Goal: Transaction & Acquisition: Obtain resource

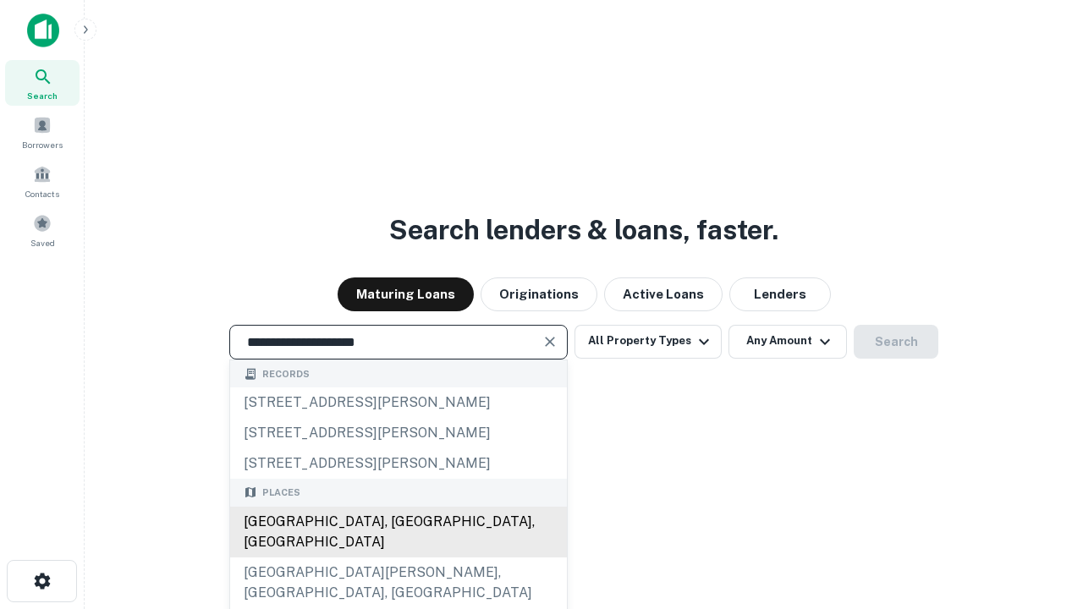
click at [398, 558] on div "[GEOGRAPHIC_DATA], [GEOGRAPHIC_DATA], [GEOGRAPHIC_DATA]" at bounding box center [398, 532] width 337 height 51
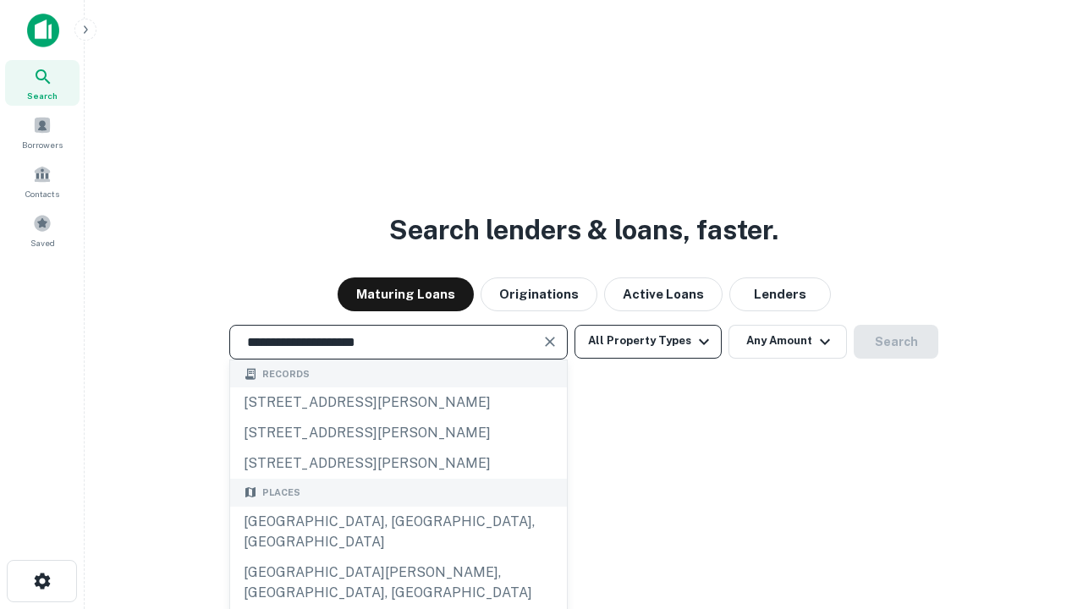
type input "**********"
click at [648, 341] on button "All Property Types" at bounding box center [647, 342] width 147 height 34
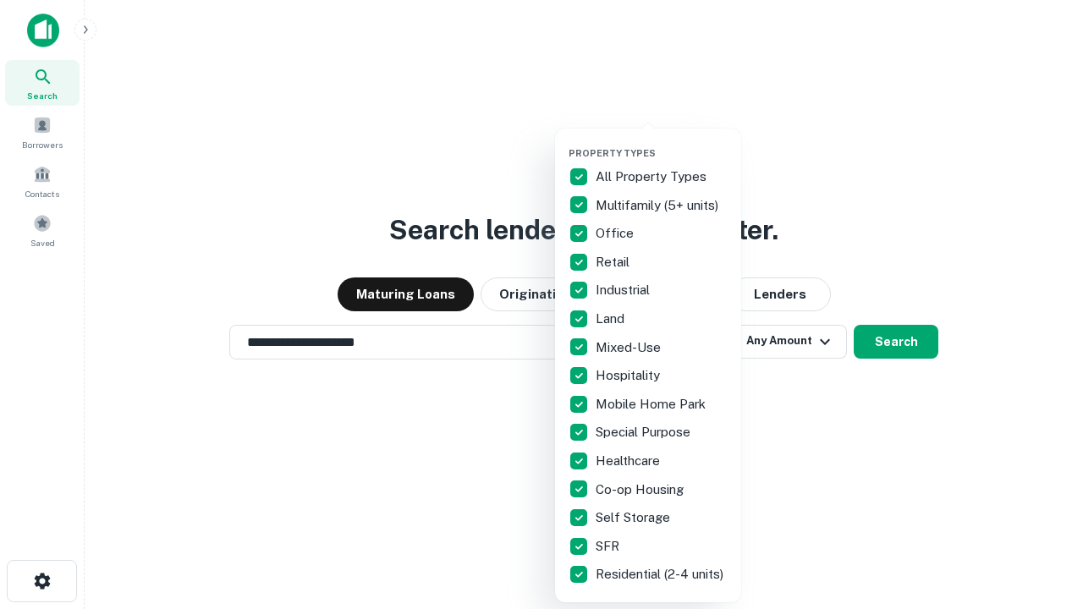
click at [662, 142] on button "button" at bounding box center [662, 142] width 186 height 1
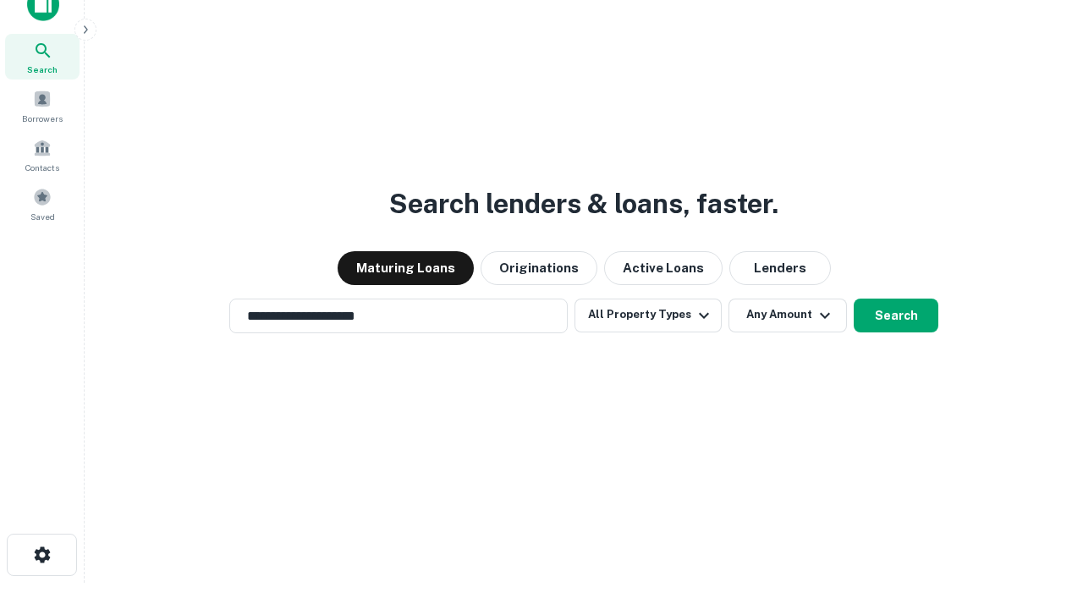
scroll to position [10, 204]
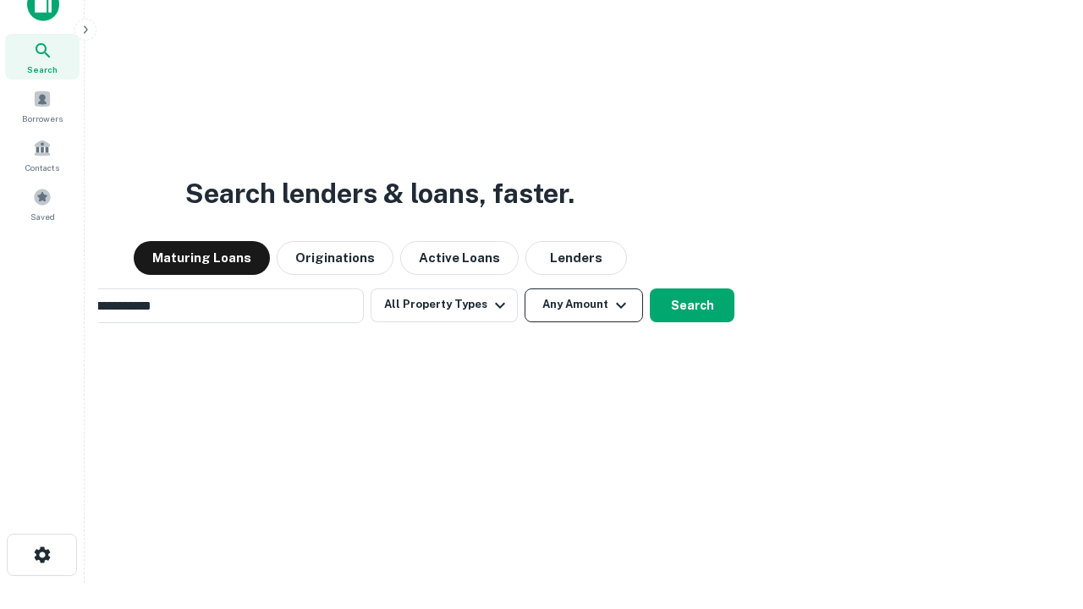
click at [525, 289] on button "Any Amount" at bounding box center [584, 306] width 118 height 34
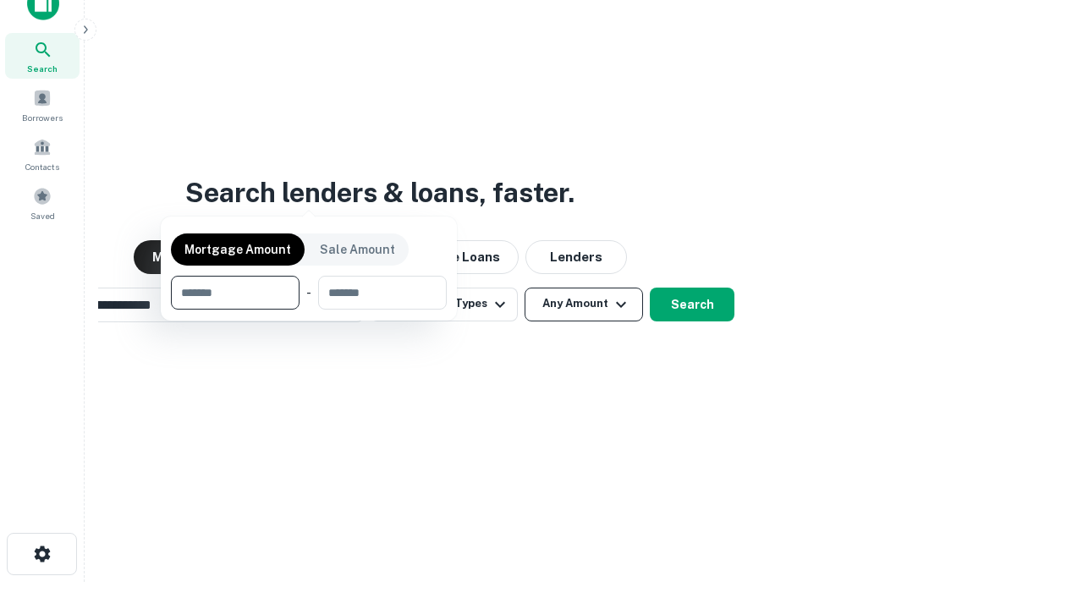
scroll to position [122, 479]
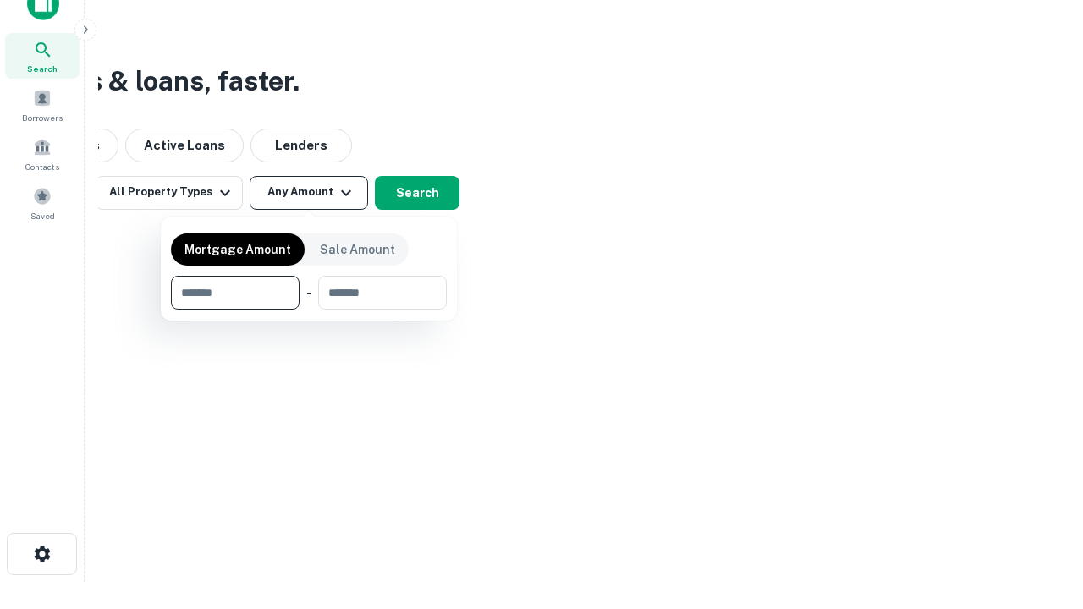
type input "*******"
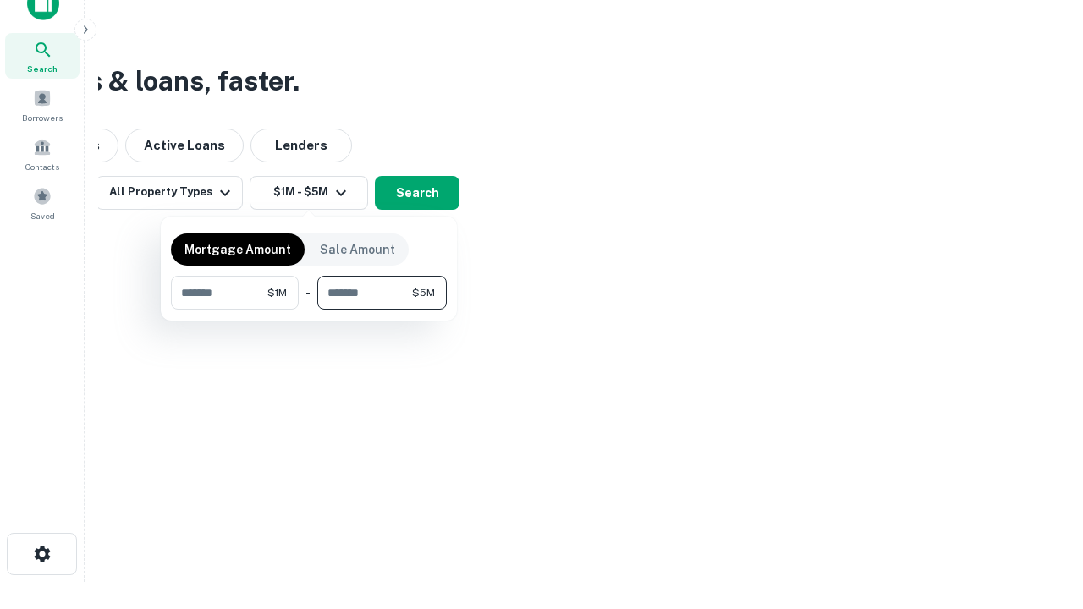
type input "*******"
click at [309, 310] on button "button" at bounding box center [309, 310] width 276 height 1
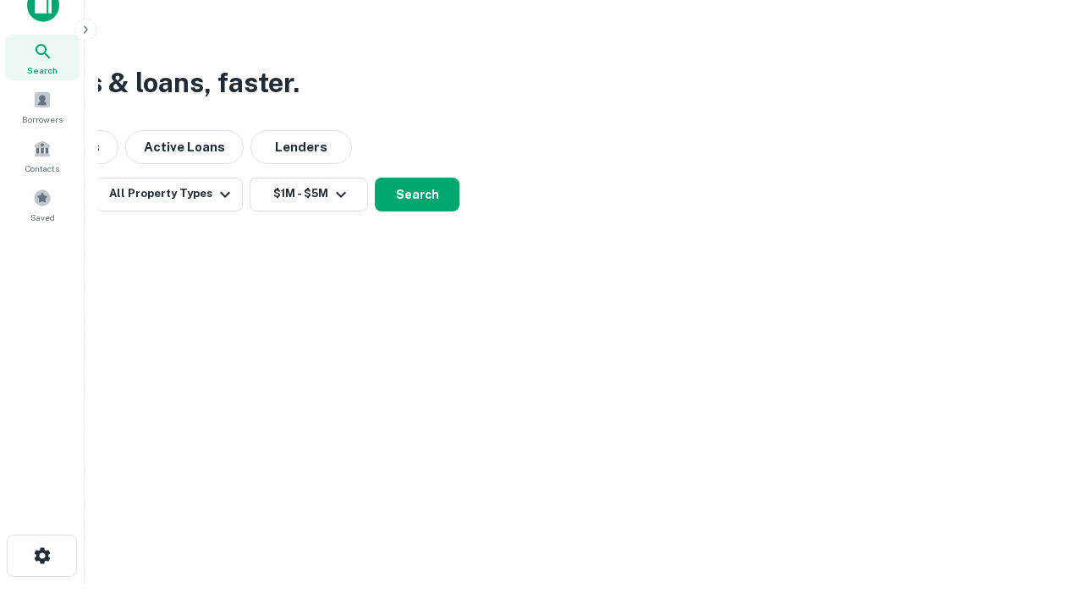
scroll to position [10, 312]
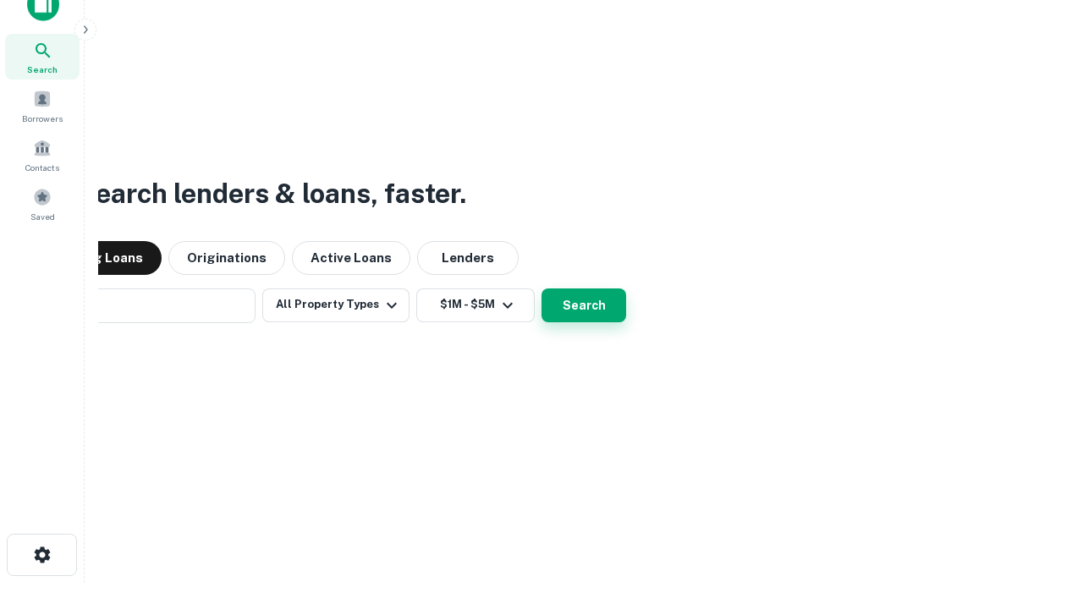
click at [541, 289] on button "Search" at bounding box center [583, 306] width 85 height 34
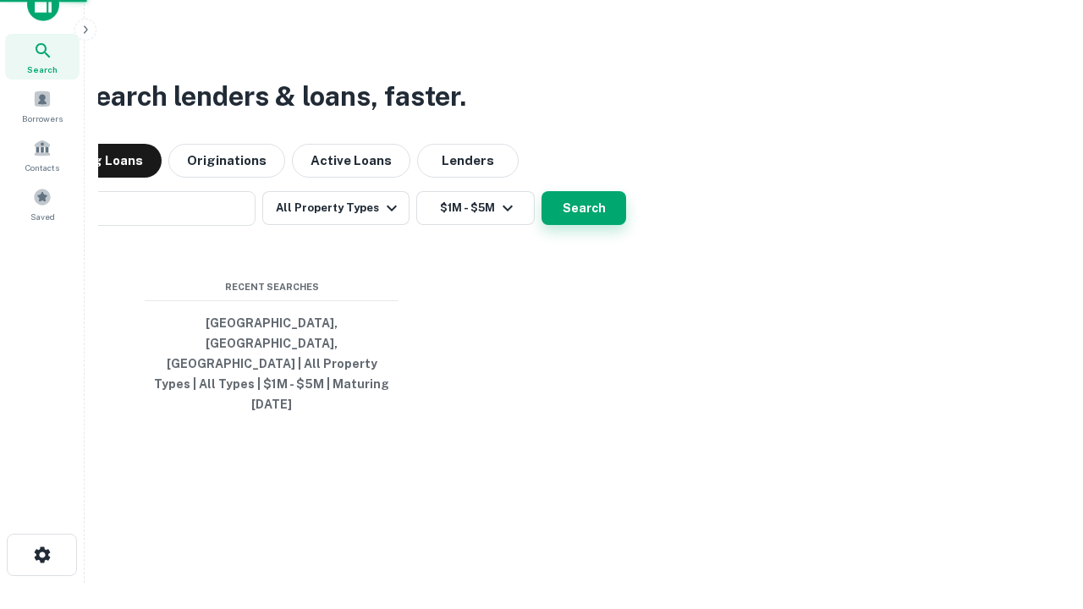
scroll to position [45, 479]
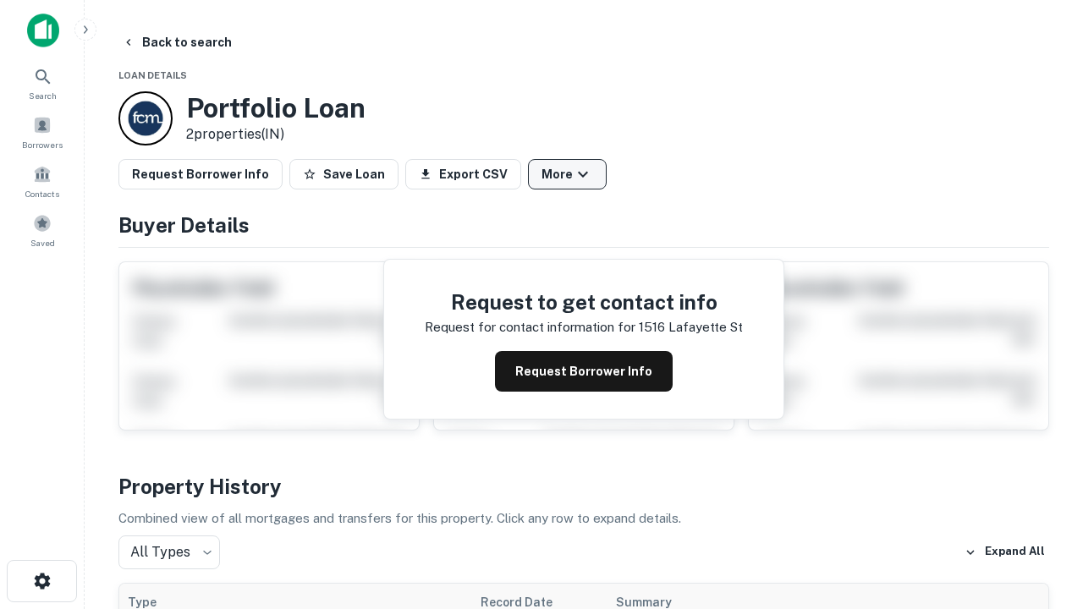
click at [567, 174] on button "More" at bounding box center [567, 174] width 79 height 30
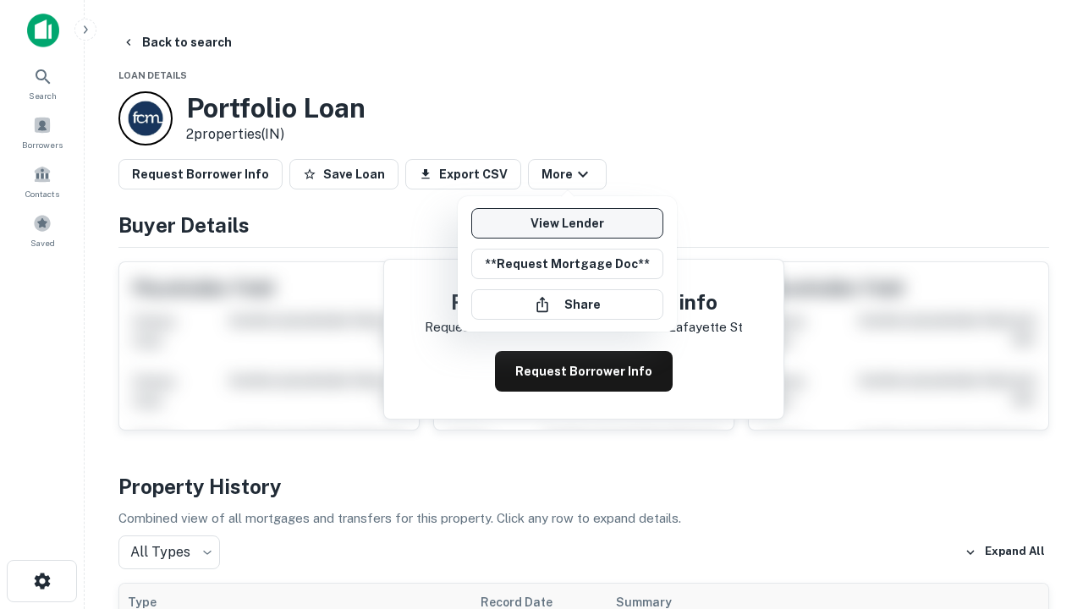
click at [567, 223] on link "View Lender" at bounding box center [567, 223] width 192 height 30
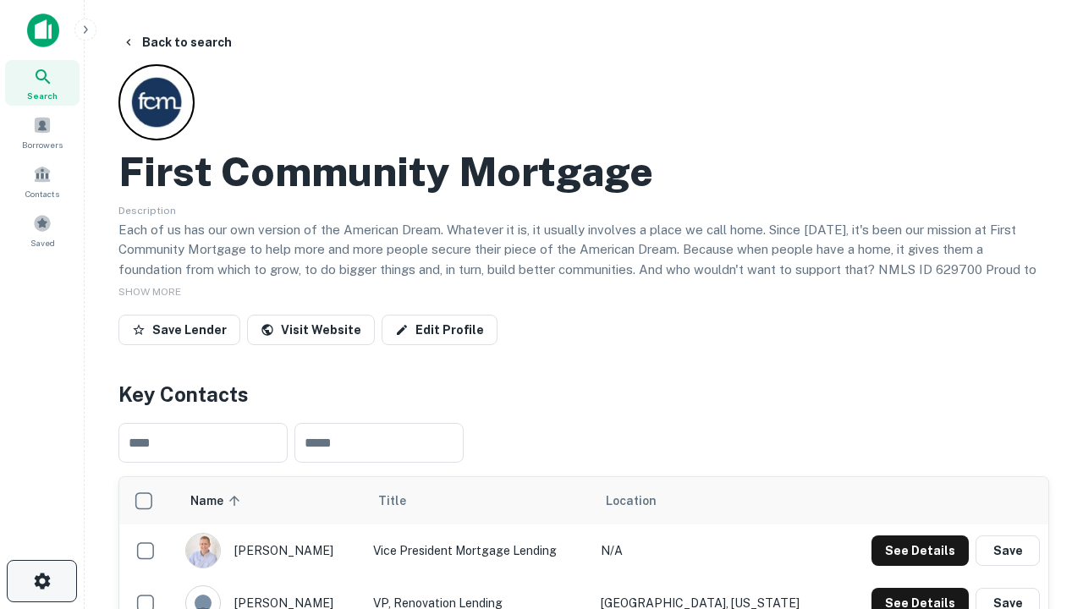
click at [41, 581] on icon "button" at bounding box center [42, 581] width 20 height 20
